Goal: Navigation & Orientation: Find specific page/section

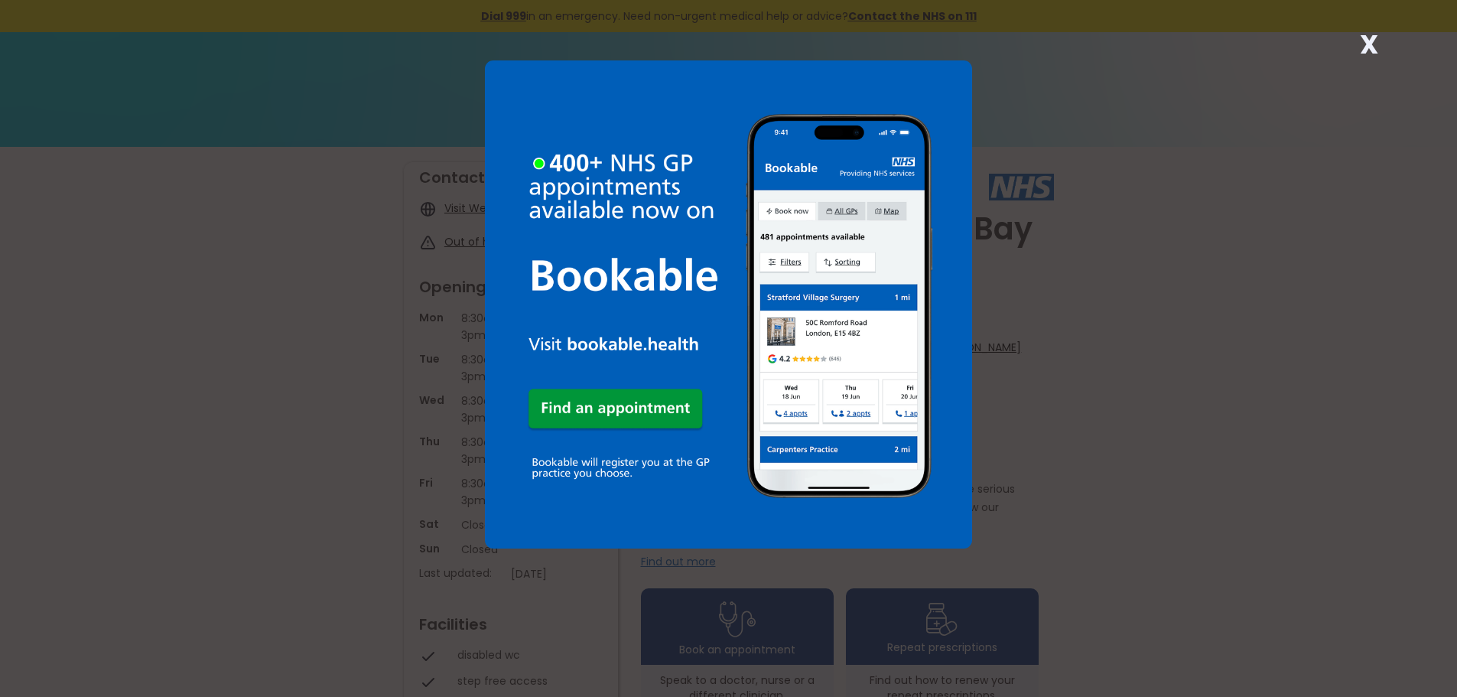
click at [1364, 42] on strong "X" at bounding box center [1369, 44] width 18 height 37
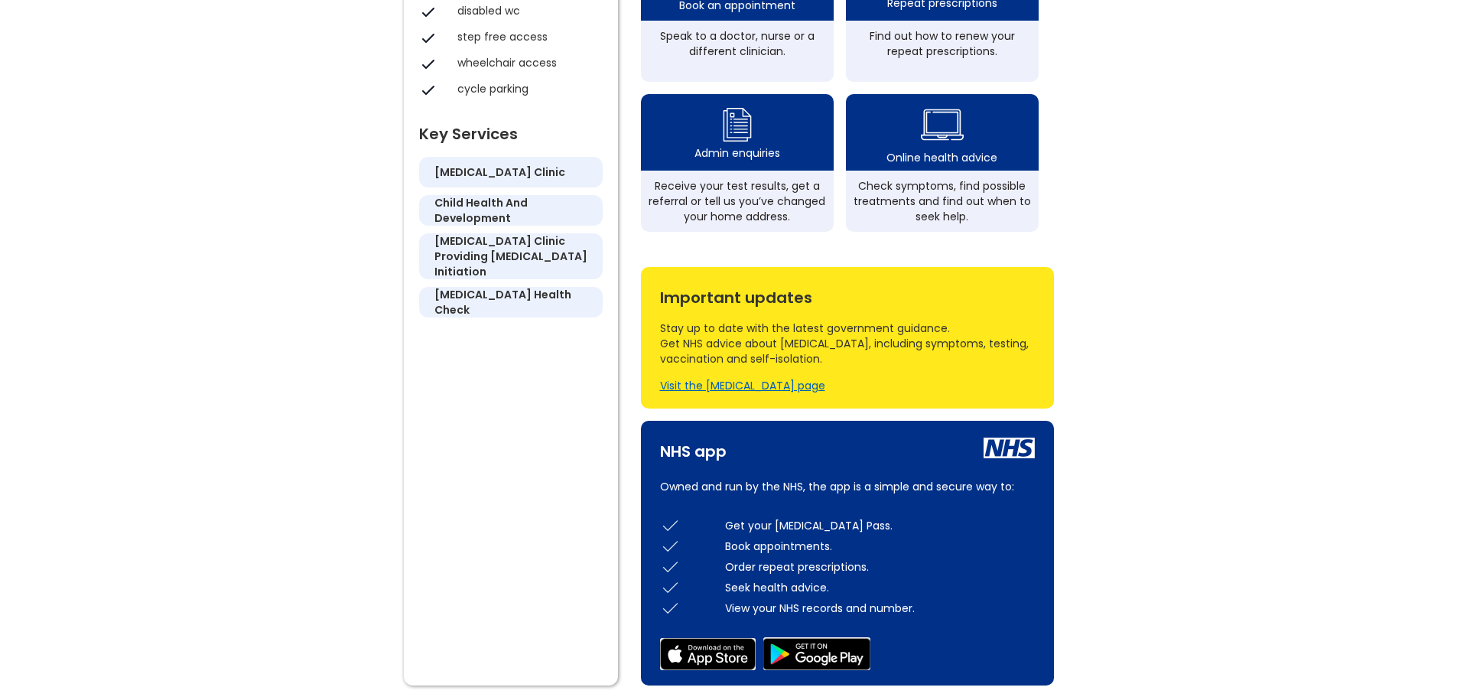
scroll to position [673, 0]
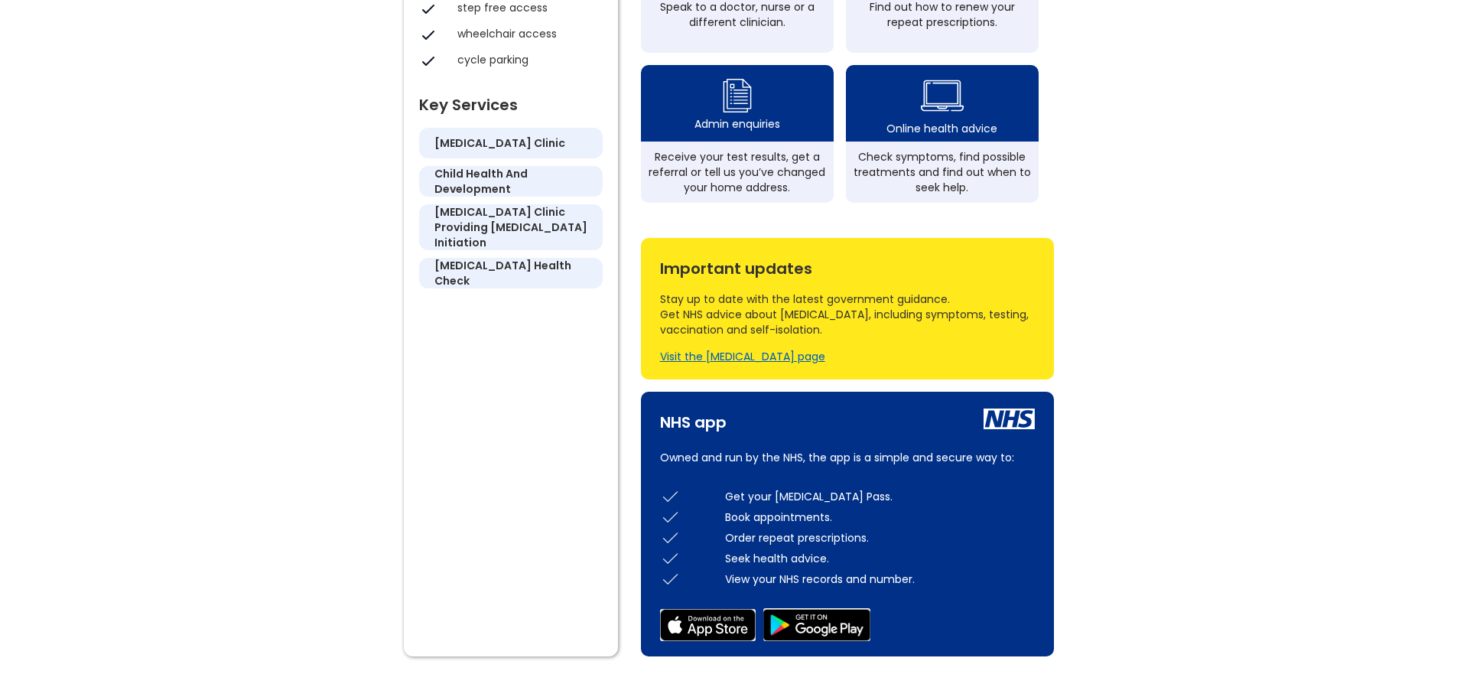
click at [845, 509] on div "Book appointments." at bounding box center [880, 516] width 310 height 15
click at [799, 448] on p "Owned and run by the NHS, the app is a simple and secure way to:" at bounding box center [847, 457] width 375 height 18
click at [798, 448] on p "Owned and run by the NHS, the app is a simple and secure way to:" at bounding box center [847, 457] width 375 height 18
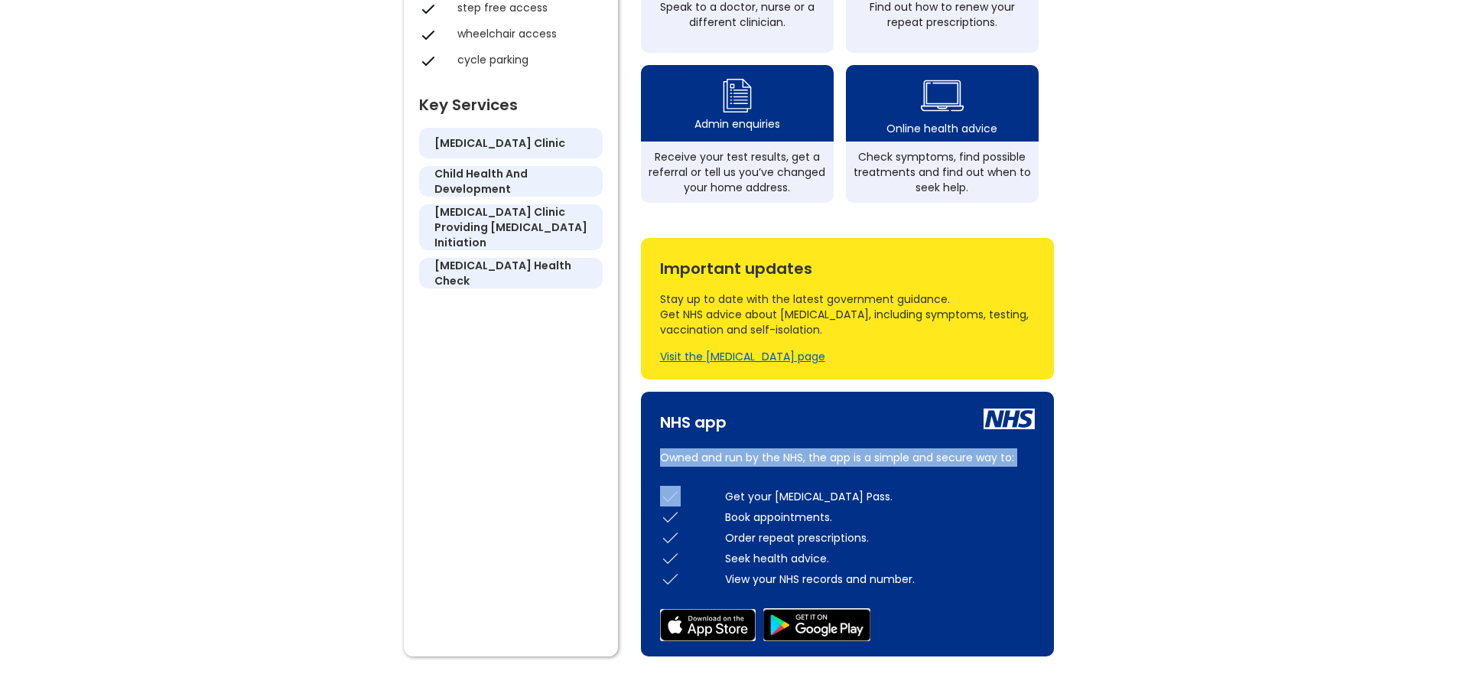
click at [798, 448] on p "Owned and run by the NHS, the app is a simple and secure way to:" at bounding box center [847, 457] width 375 height 18
click at [801, 448] on p "Owned and run by the NHS, the app is a simple and secure way to:" at bounding box center [847, 457] width 375 height 18
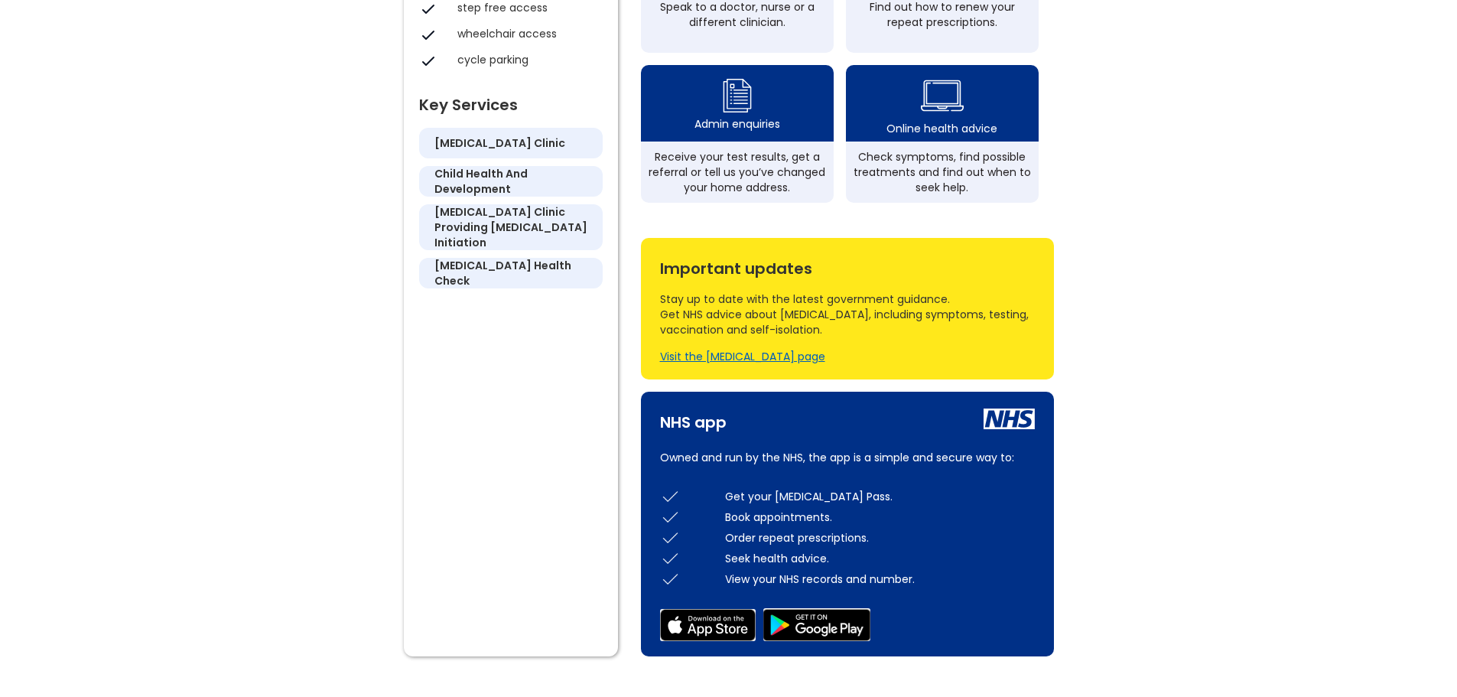
click at [791, 443] on div "NHS app Owned and run by the NHS, the app is a simple and secure way to: Get yo…" at bounding box center [847, 523] width 413 height 265
click at [790, 443] on div "NHS app Owned and run by the NHS, the app is a simple and secure way to: Get yo…" at bounding box center [847, 523] width 413 height 265
drag, startPoint x: 1089, startPoint y: 400, endPoint x: 1087, endPoint y: 390, distance: 10.1
click at [1087, 390] on div "Welcome to The [PERSON_NAME][GEOGRAPHIC_DATA] Surgery Do you work at this pract…" at bounding box center [728, 92] width 1457 height 1236
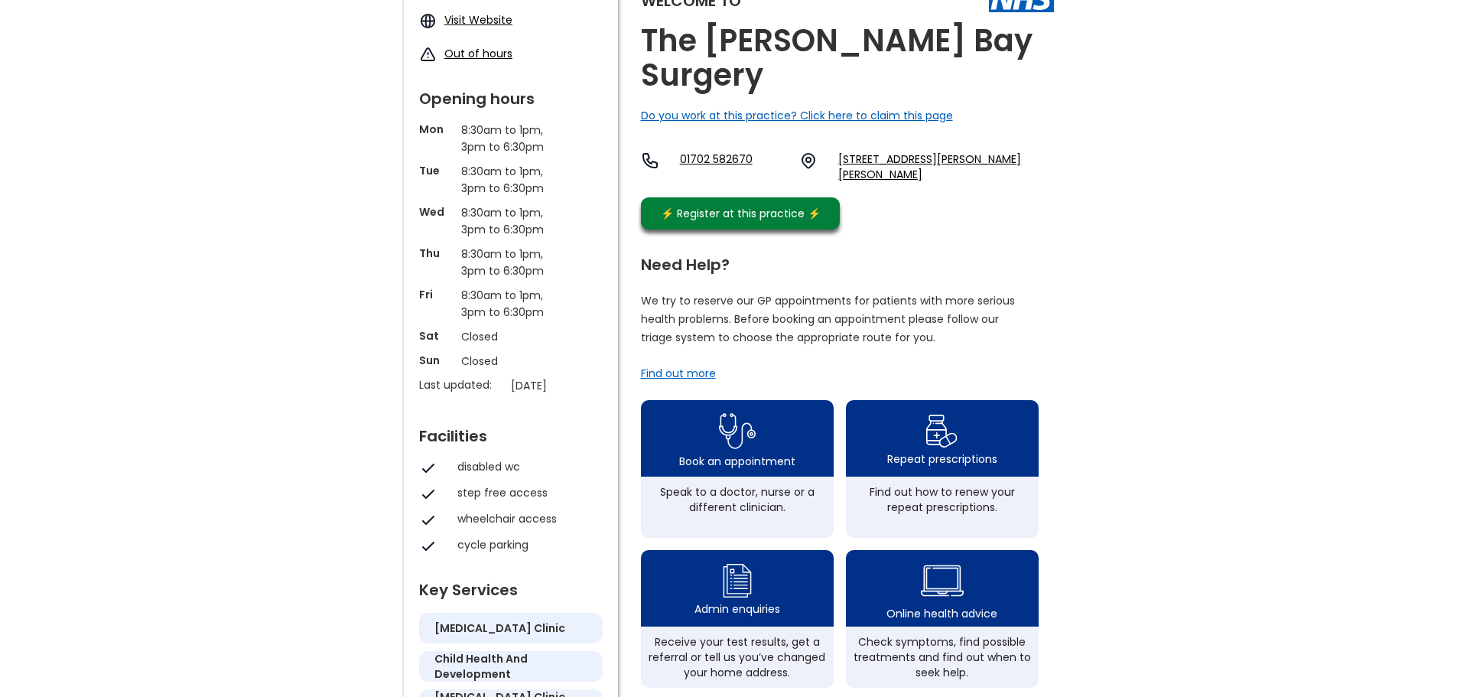
scroll to position [184, 0]
